Goal: Task Accomplishment & Management: Manage account settings

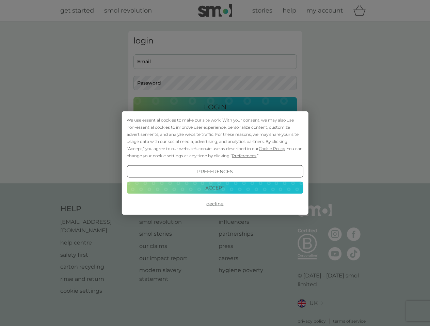
click at [272, 149] on span "Cookie Policy" at bounding box center [271, 148] width 26 height 5
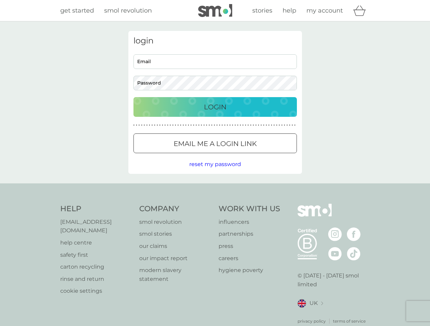
click at [243, 156] on div "login Email Password Login ● ● ● ● ● ● ● ● ● ● ● ● ● ● ● ● ● ● ● ● ● ● ● ● ● ● …" at bounding box center [214, 102] width 173 height 143
click at [215, 172] on div "login Email Password Login ● ● ● ● ● ● ● ● ● ● ● ● ● ● ● ● ● ● ● ● ● ● ● ● ● ● …" at bounding box center [214, 102] width 173 height 143
click at [215, 204] on div "Help [EMAIL_ADDRESS][DOMAIN_NAME] help centre safety first carton recycling rin…" at bounding box center [214, 264] width 309 height 121
click at [215, 188] on div "Help [EMAIL_ADDRESS][DOMAIN_NAME] help centre safety first carton recycling rin…" at bounding box center [215, 265] width 430 height 162
